Goal: Communication & Community: Answer question/provide support

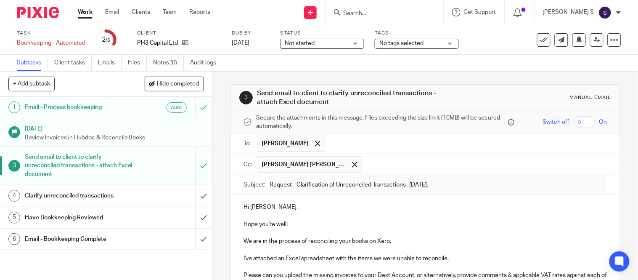
scroll to position [11, 0]
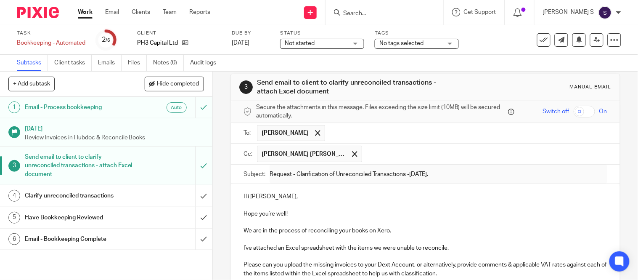
click at [385, 13] on input "Search" at bounding box center [381, 14] width 76 height 8
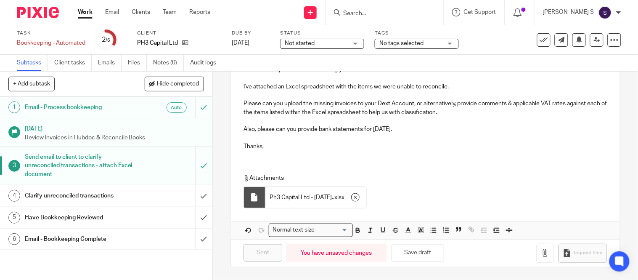
scroll to position [0, 0]
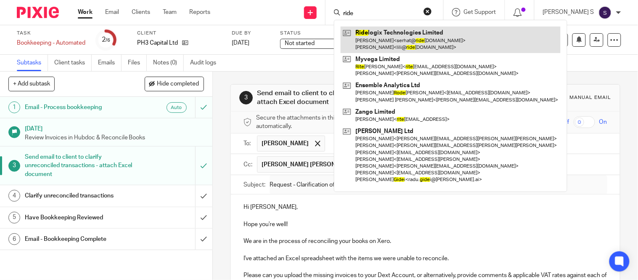
type input "ride"
click at [411, 45] on link at bounding box center [451, 40] width 220 height 26
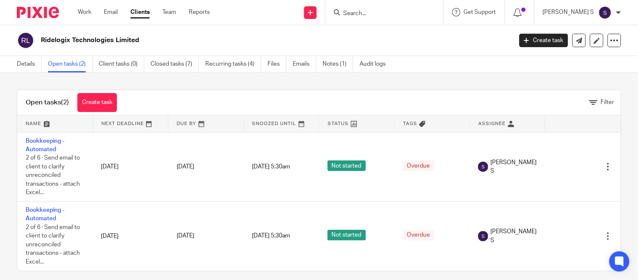
scroll to position [10, 0]
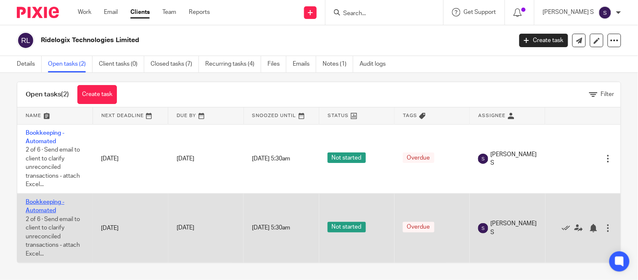
click at [37, 207] on link "Bookkeeping - Automated" at bounding box center [45, 206] width 39 height 14
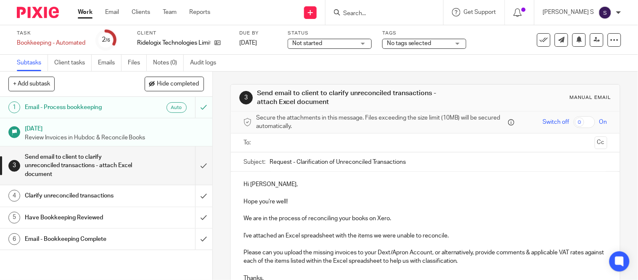
click at [413, 162] on input "Request - Clarification of Unreconciled Transactions" at bounding box center [439, 161] width 338 height 19
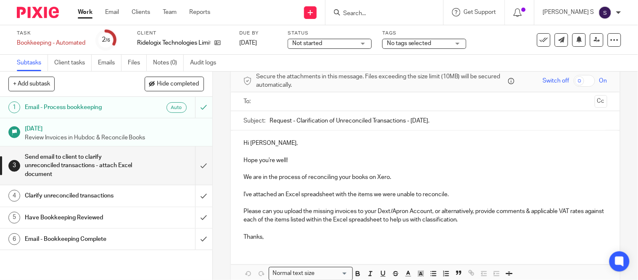
scroll to position [43, 0]
type input "Request - Clarification of Unreconciled Transactions - July 2025."
click at [407, 207] on p "I've attached an Excel spreadsheet with the items we were unable to reconcile. …" at bounding box center [426, 214] width 364 height 51
click at [457, 221] on p "I've attached an Excel spreadsheet with the items we were unable to reconcile. …" at bounding box center [426, 214] width 364 height 51
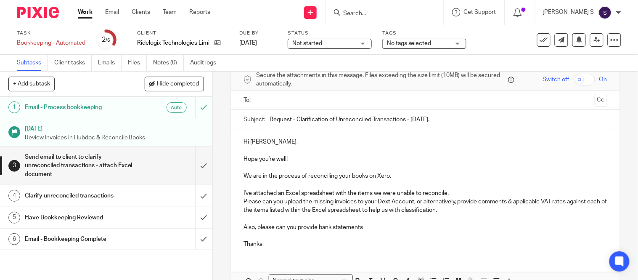
click at [316, 226] on p "Also, please can you provide bank statements Thanks," at bounding box center [426, 236] width 364 height 26
click at [373, 225] on p "Also, please can you provide bank statements Thanks," at bounding box center [426, 236] width 364 height 26
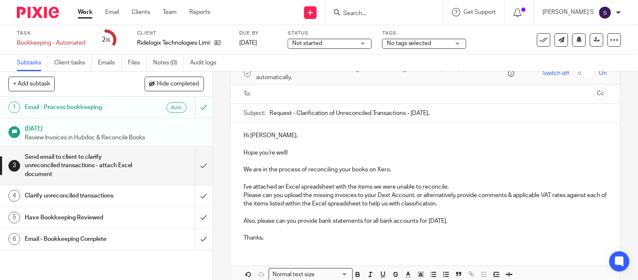
scroll to position [49, 0]
click at [453, 186] on p "I've attached an Excel spreadsheet with the items we were unable to reconcile. …" at bounding box center [426, 195] width 364 height 26
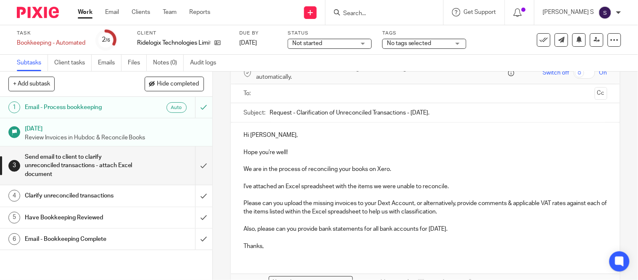
click at [371, 236] on p "Also, please can you provide bank statements for all bank accounts for July 202…" at bounding box center [426, 238] width 364 height 26
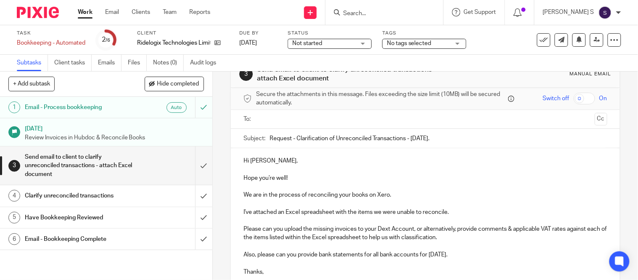
scroll to position [23, 0]
click at [388, 226] on p "Please can you upload the missing invoices to your Dext Account, or alternative…" at bounding box center [426, 230] width 364 height 26
click at [396, 229] on p "Please can you upload the missing invoices to your Apront Account, or alternati…" at bounding box center [426, 230] width 364 height 26
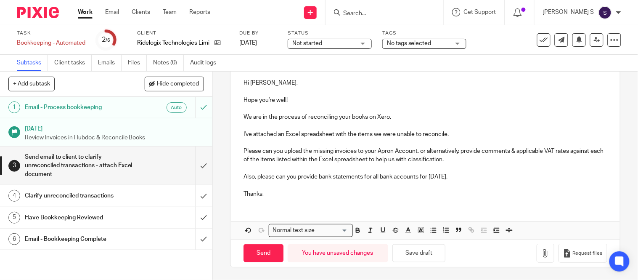
scroll to position [102, 0]
click at [535, 265] on div "Send You have unsaved changes Save draft Request files" at bounding box center [425, 253] width 389 height 28
click at [537, 258] on button "button" at bounding box center [546, 253] width 18 height 19
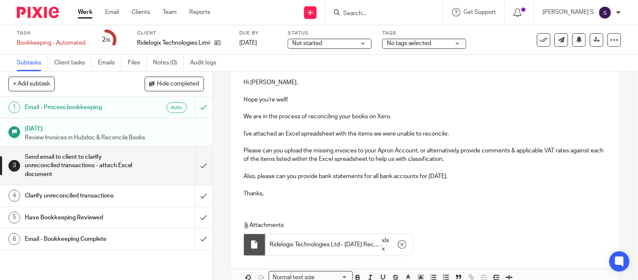
scroll to position [0, 0]
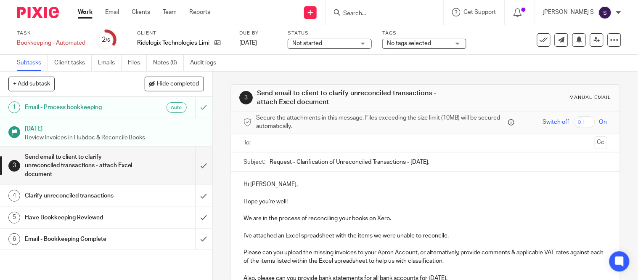
click at [351, 144] on input "text" at bounding box center [425, 143] width 332 height 10
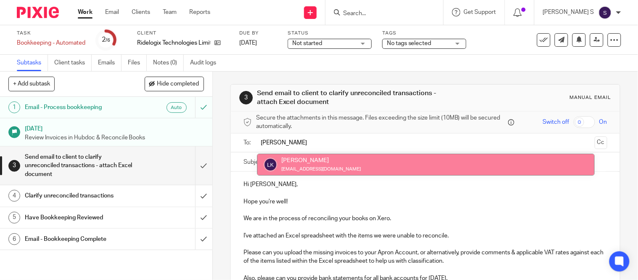
type input "Lili"
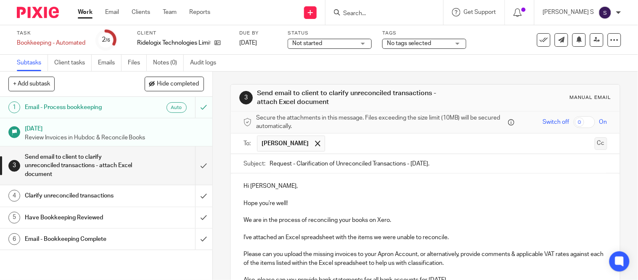
click at [595, 146] on button "Cc" at bounding box center [601, 143] width 13 height 13
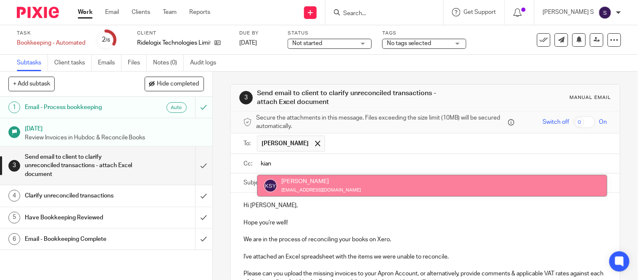
type input "kian"
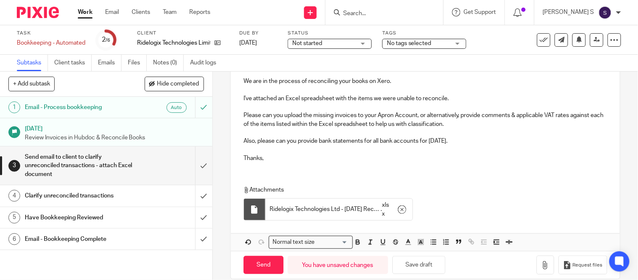
scroll to position [160, 0]
click at [260, 269] on input "Send" at bounding box center [264, 264] width 40 height 18
type input "Sent"
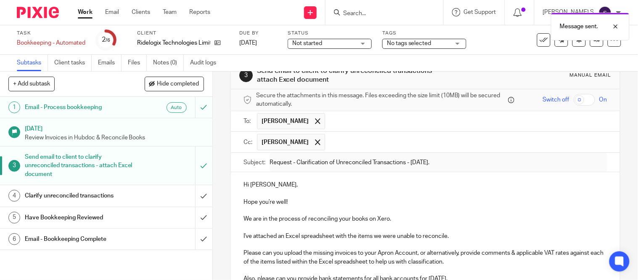
scroll to position [0, 0]
